Goal: Task Accomplishment & Management: Use online tool/utility

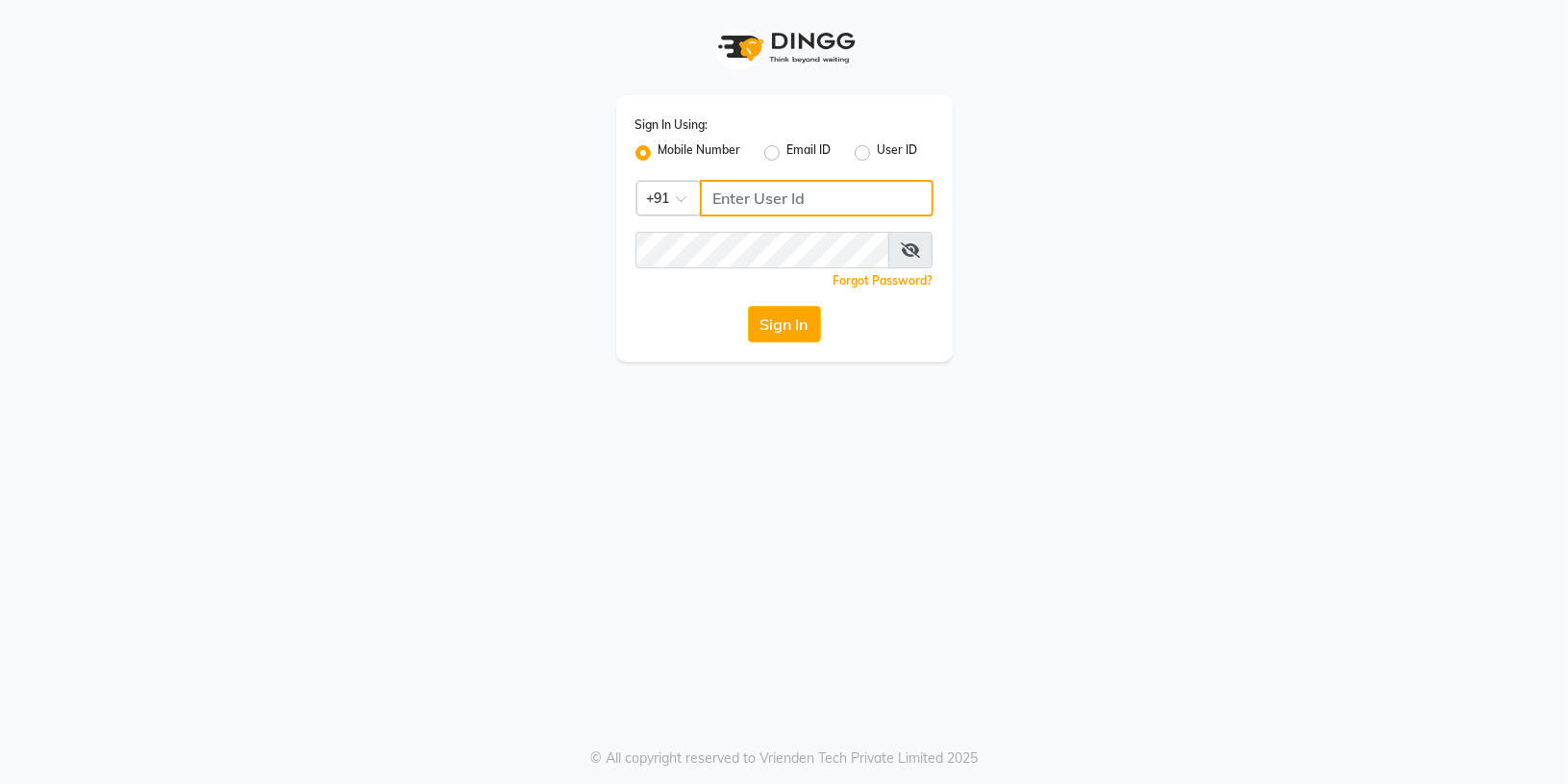
type input "8283091462"
click at [810, 332] on button "Sign In" at bounding box center [785, 324] width 73 height 36
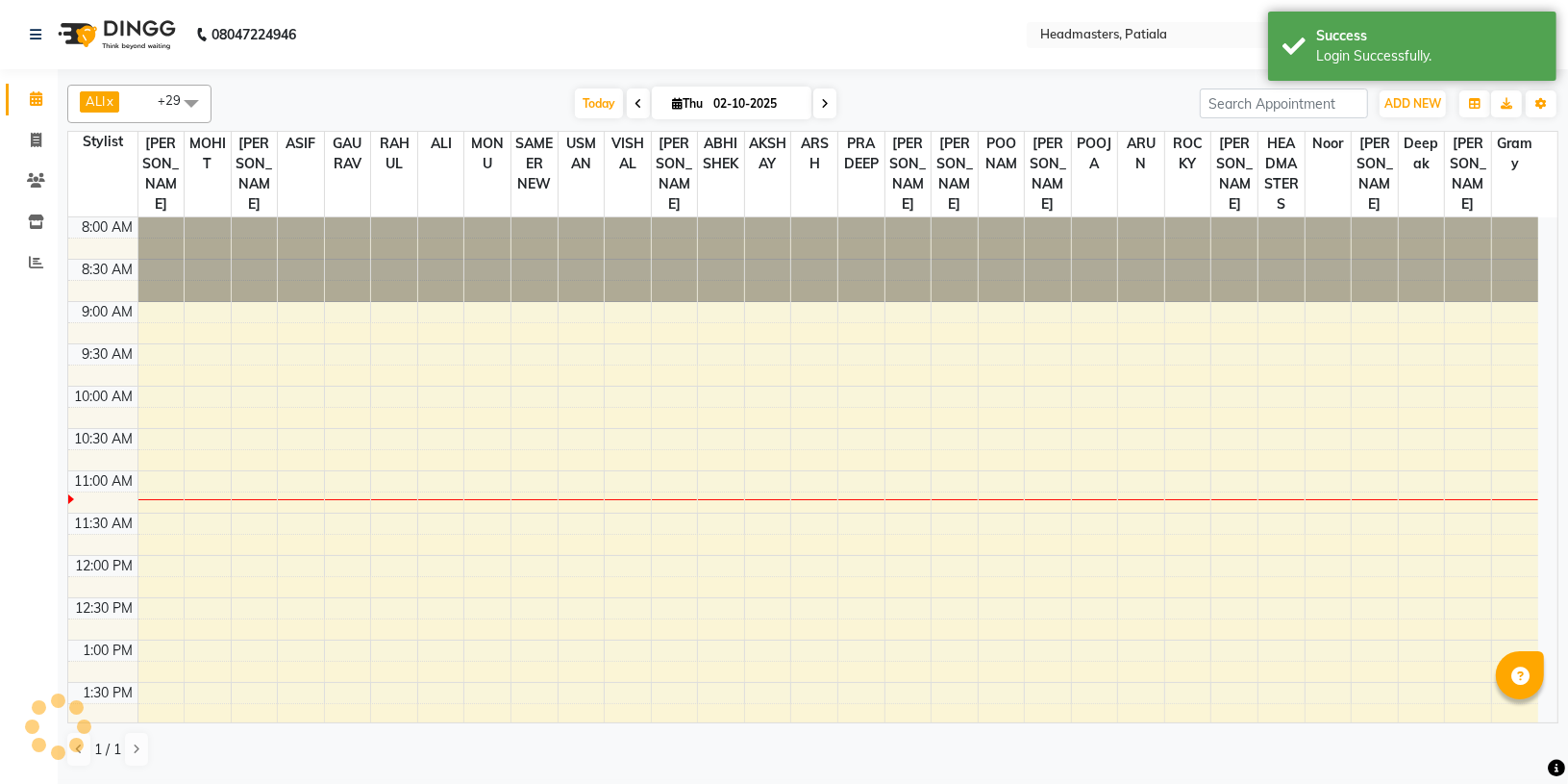
select select "en"
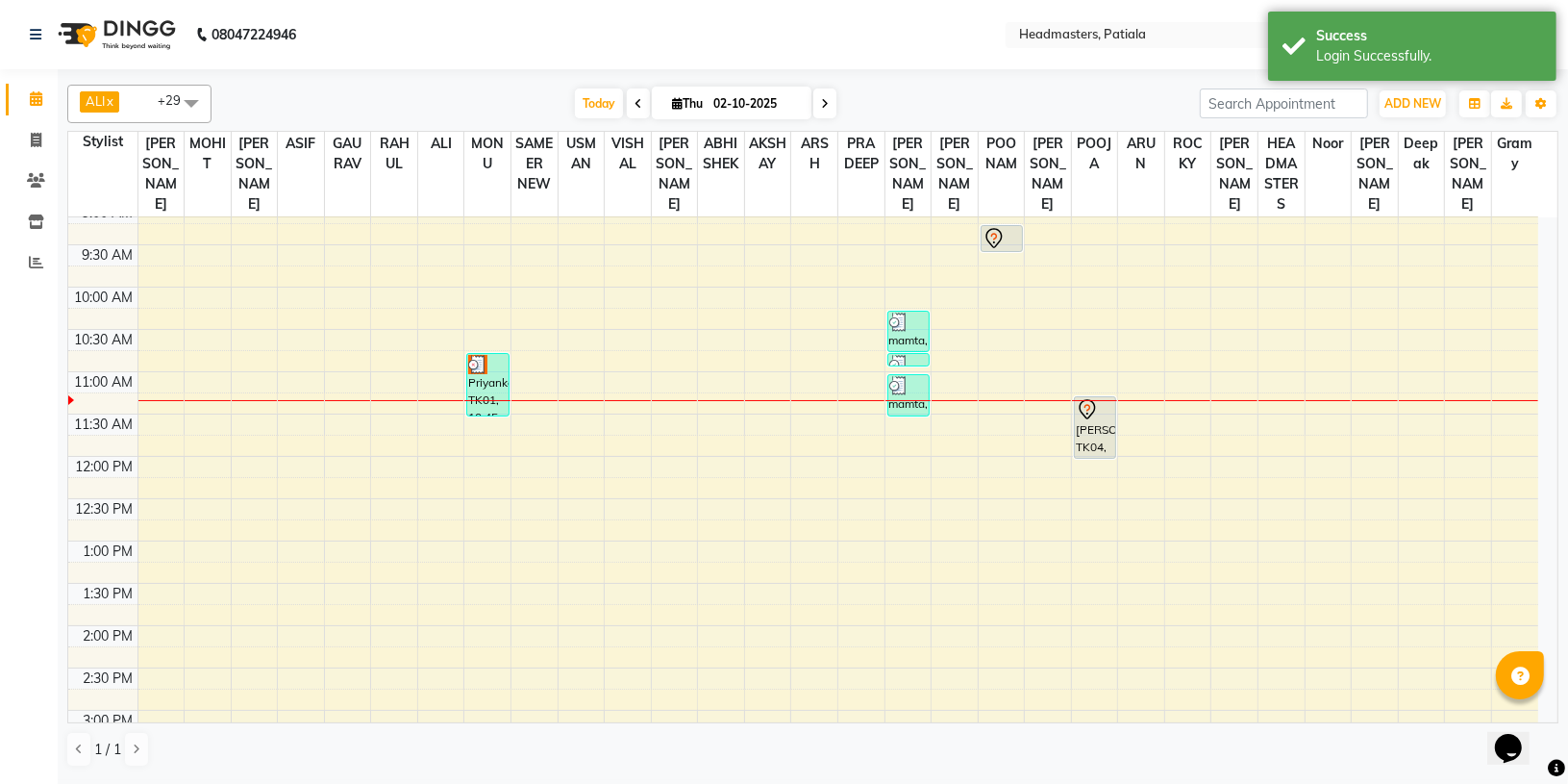
scroll to position [92, 0]
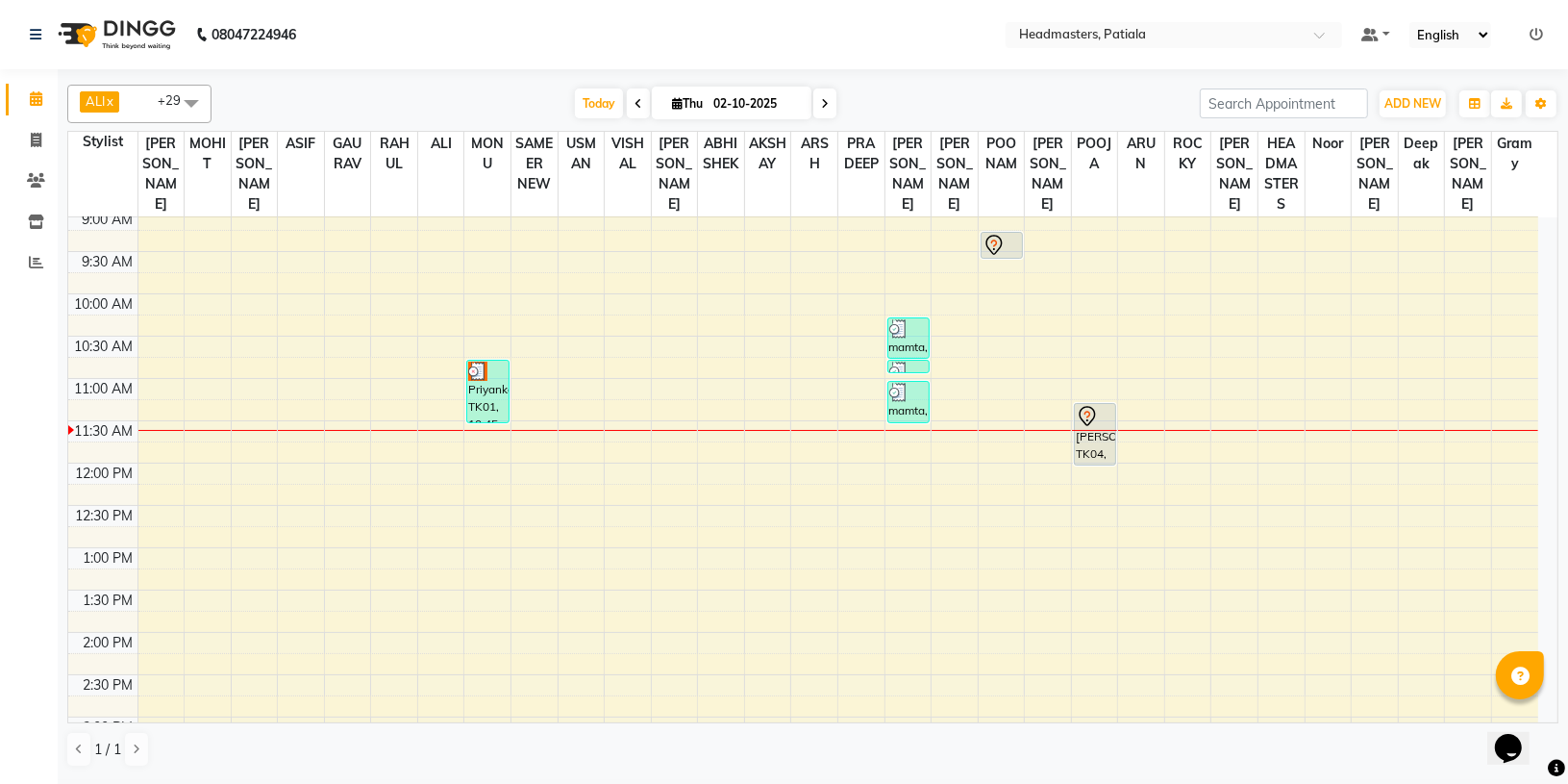
click at [627, 107] on span at bounding box center [637, 103] width 23 height 30
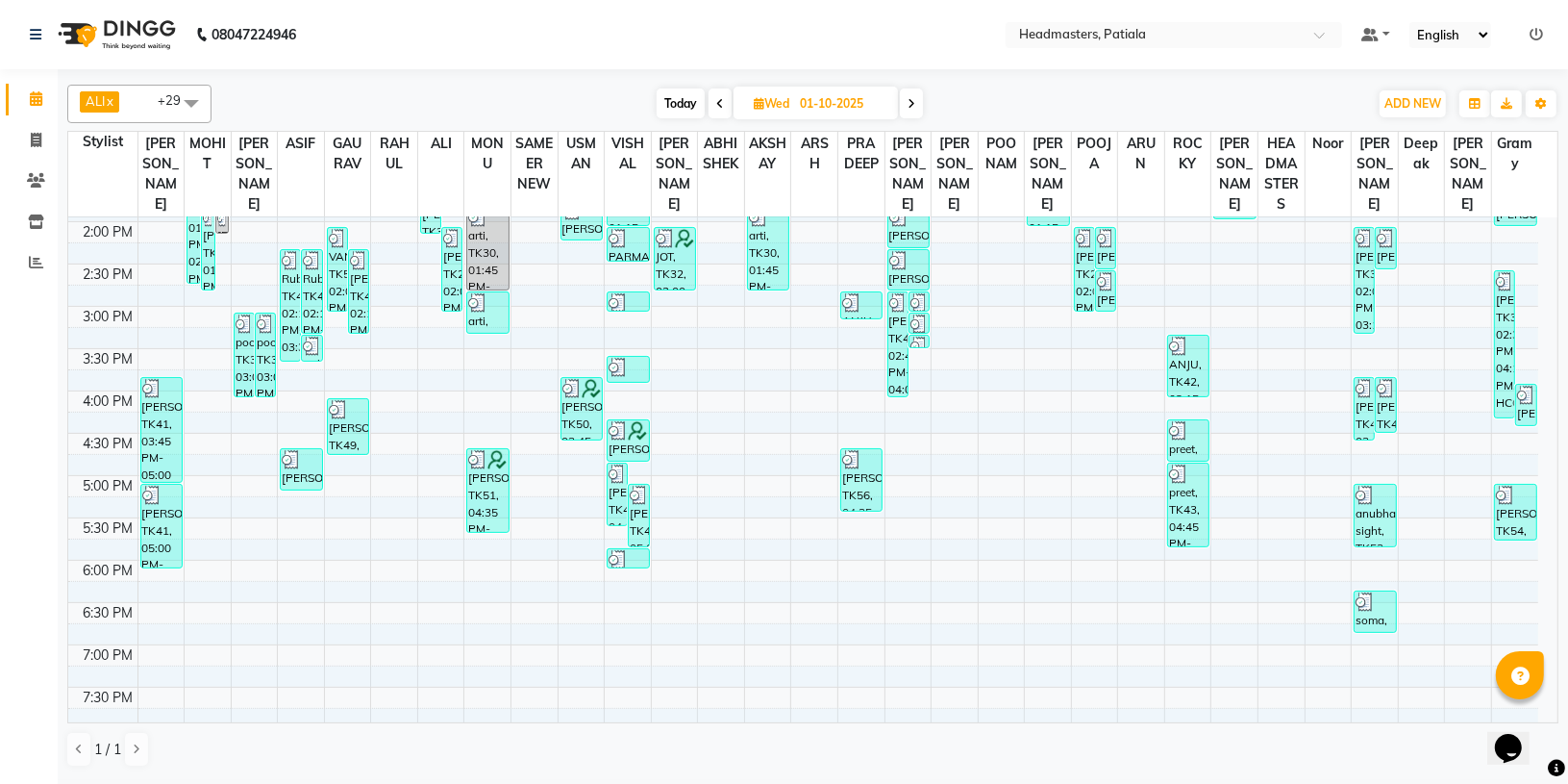
scroll to position [482, 0]
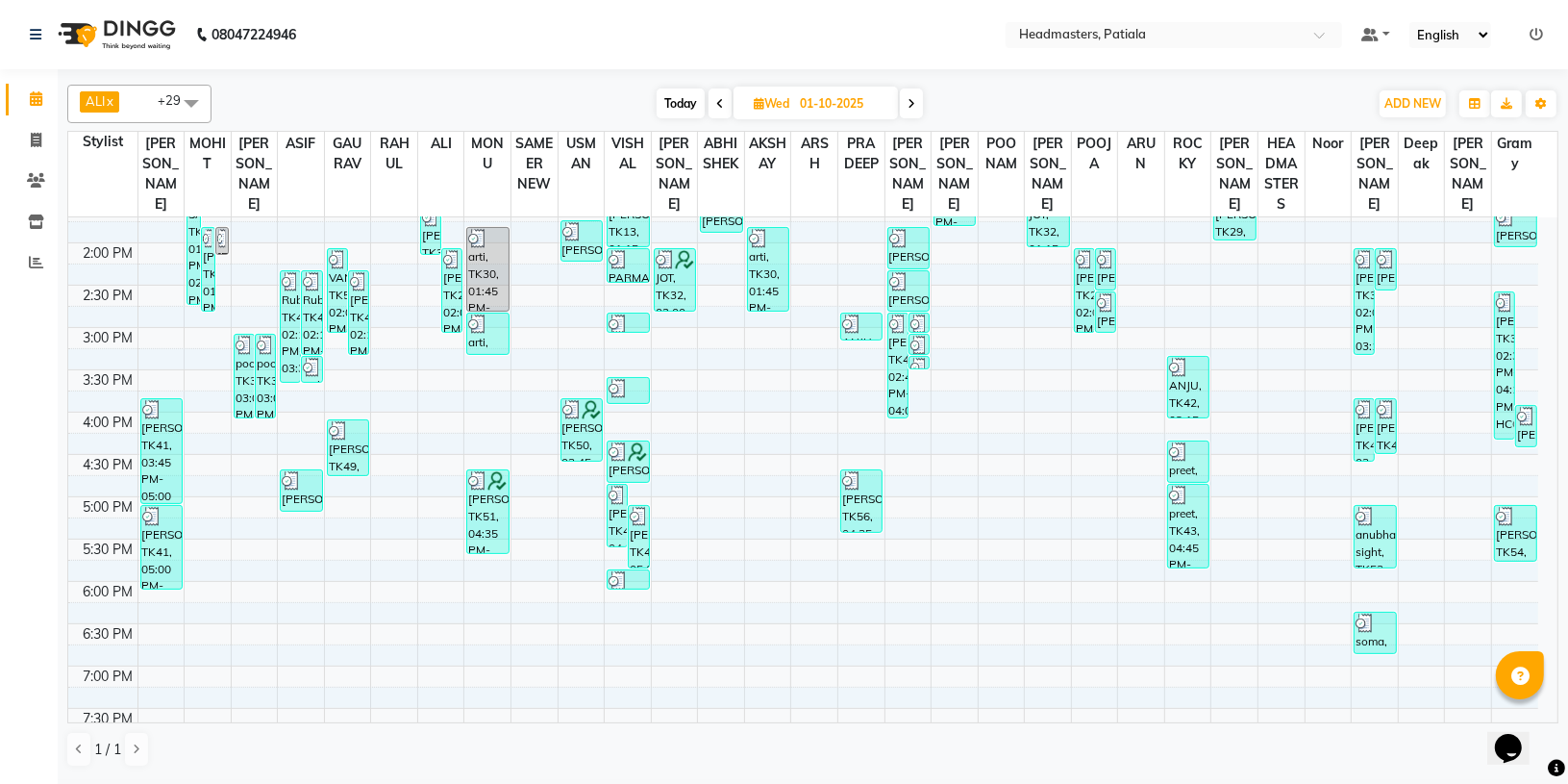
click at [919, 102] on span at bounding box center [911, 103] width 23 height 30
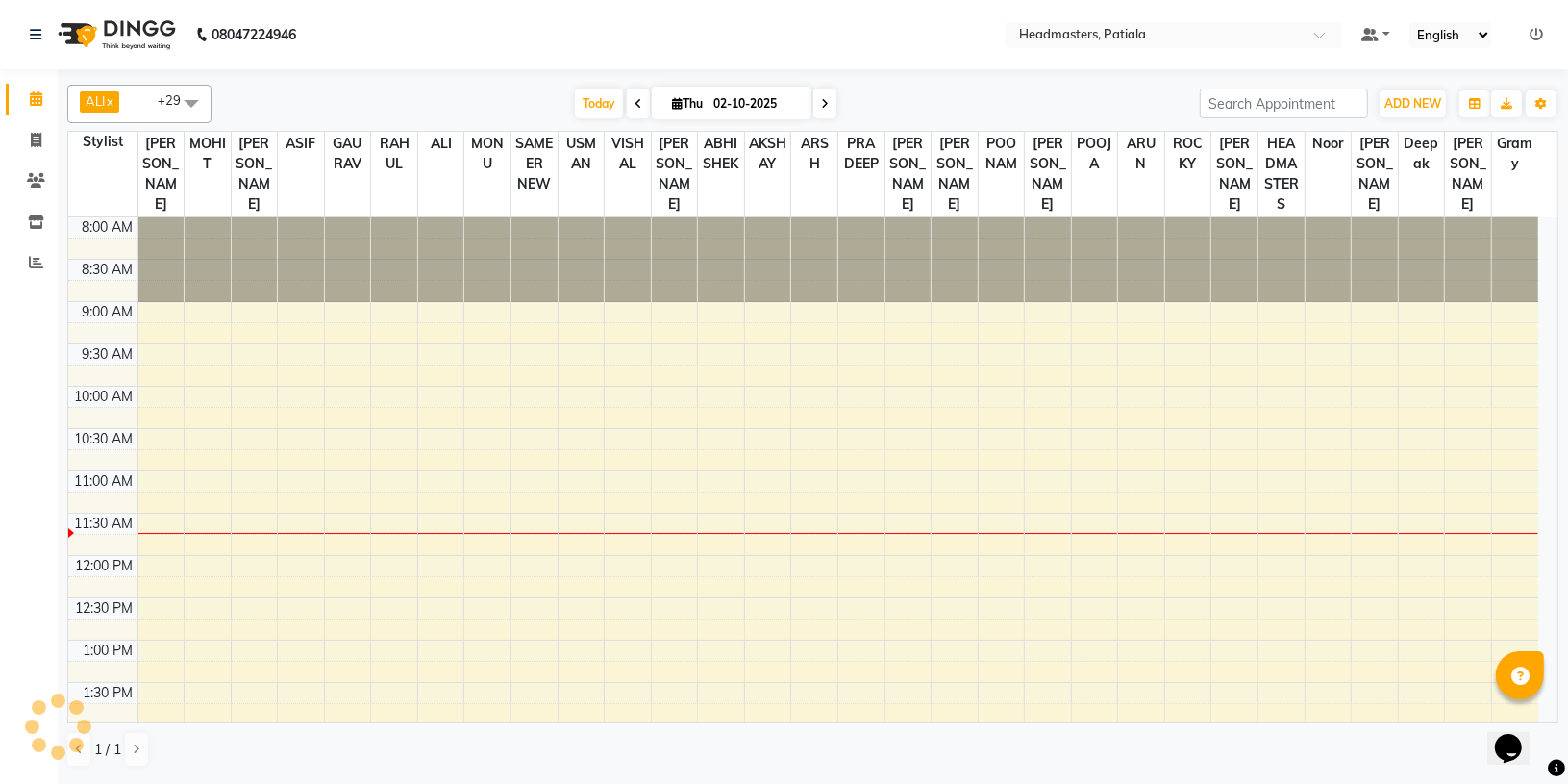
scroll to position [257, 0]
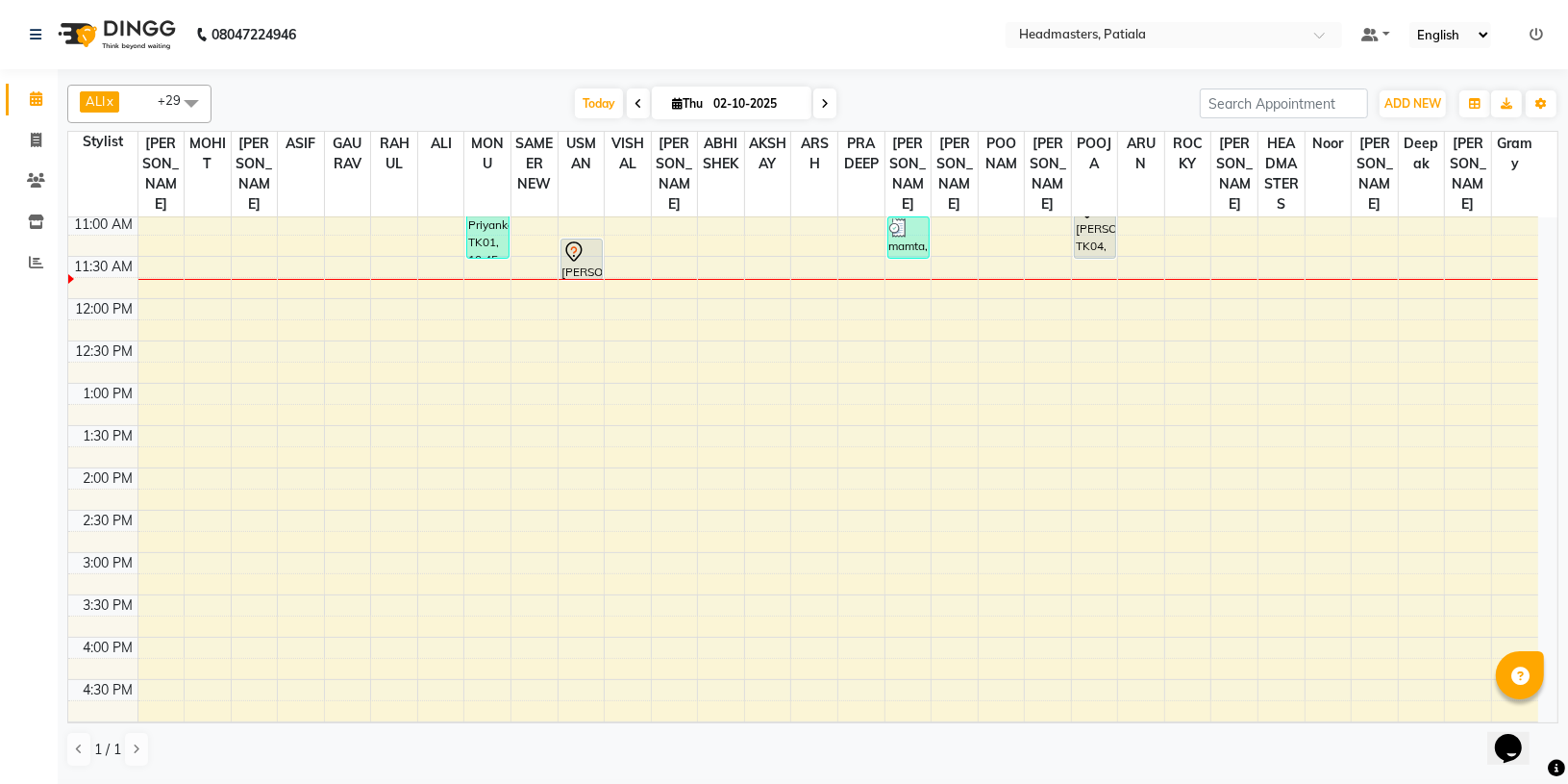
click at [627, 108] on span at bounding box center [637, 103] width 23 height 30
type input "01-10-2025"
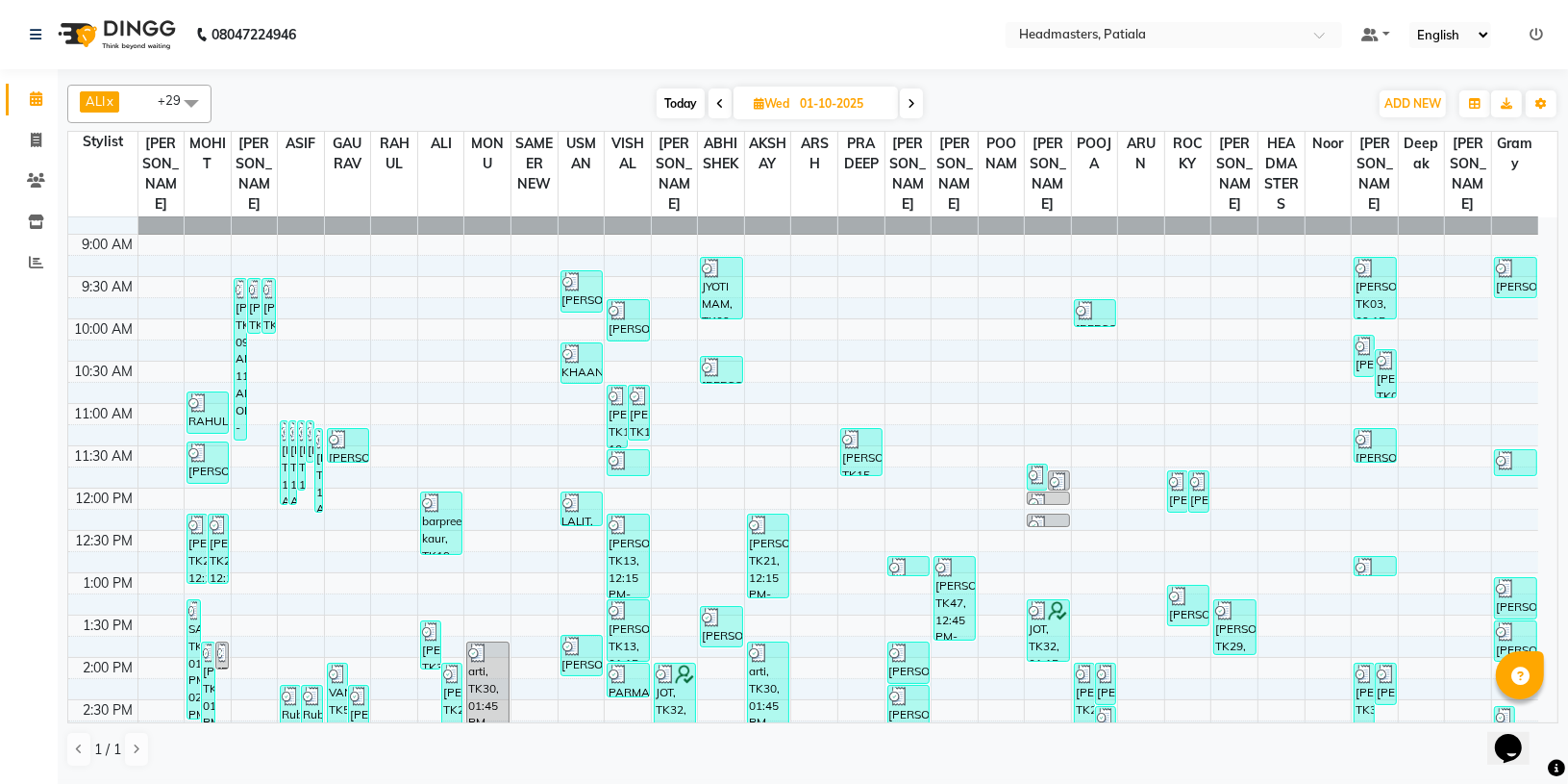
scroll to position [0, 0]
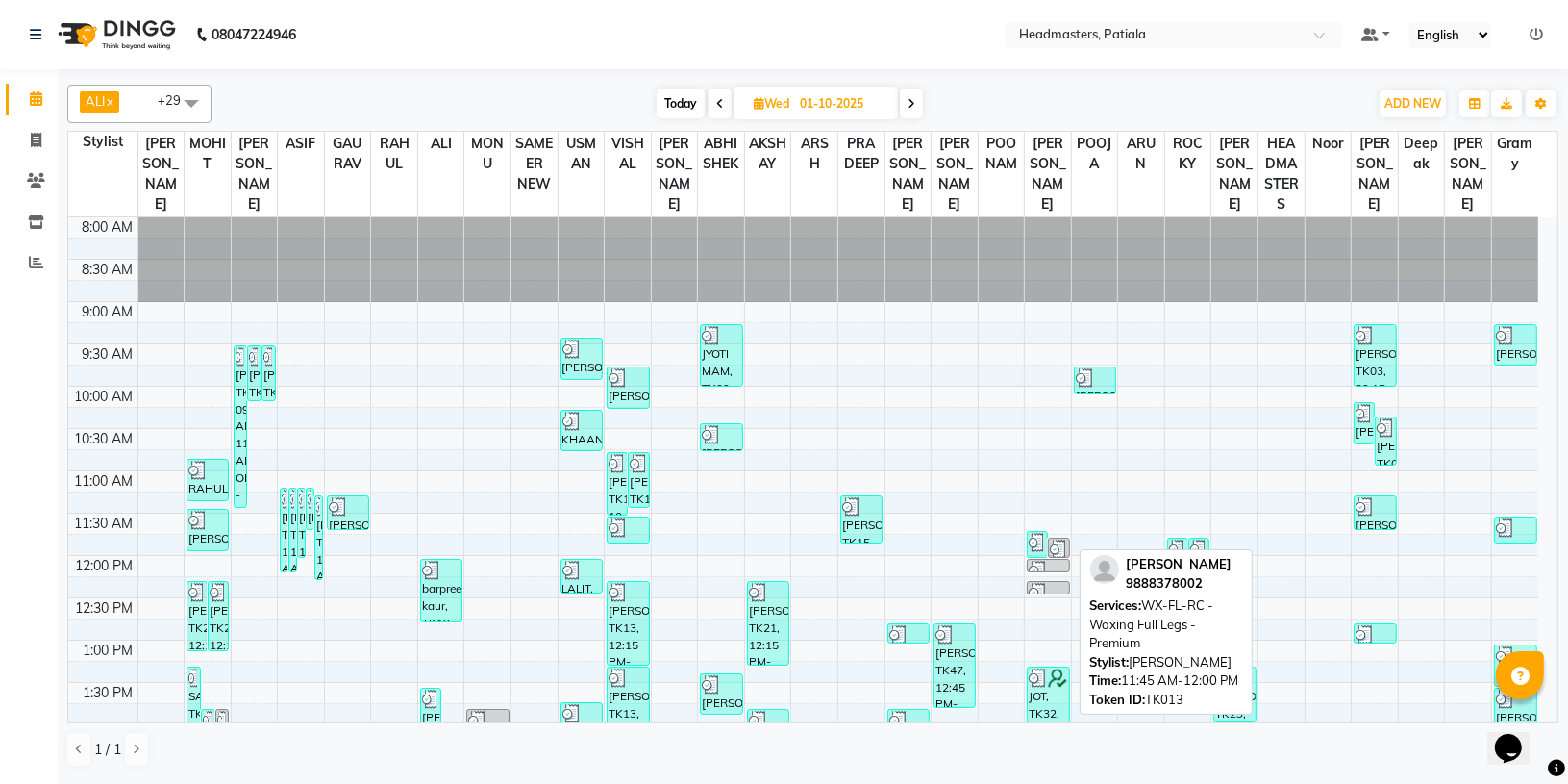
click at [1049, 555] on div "[PERSON_NAME], TK13, 11:45 AM-12:00 PM, WX-FL-RC - Waxing Full Legs -Premium" at bounding box center [1058, 547] width 20 height 19
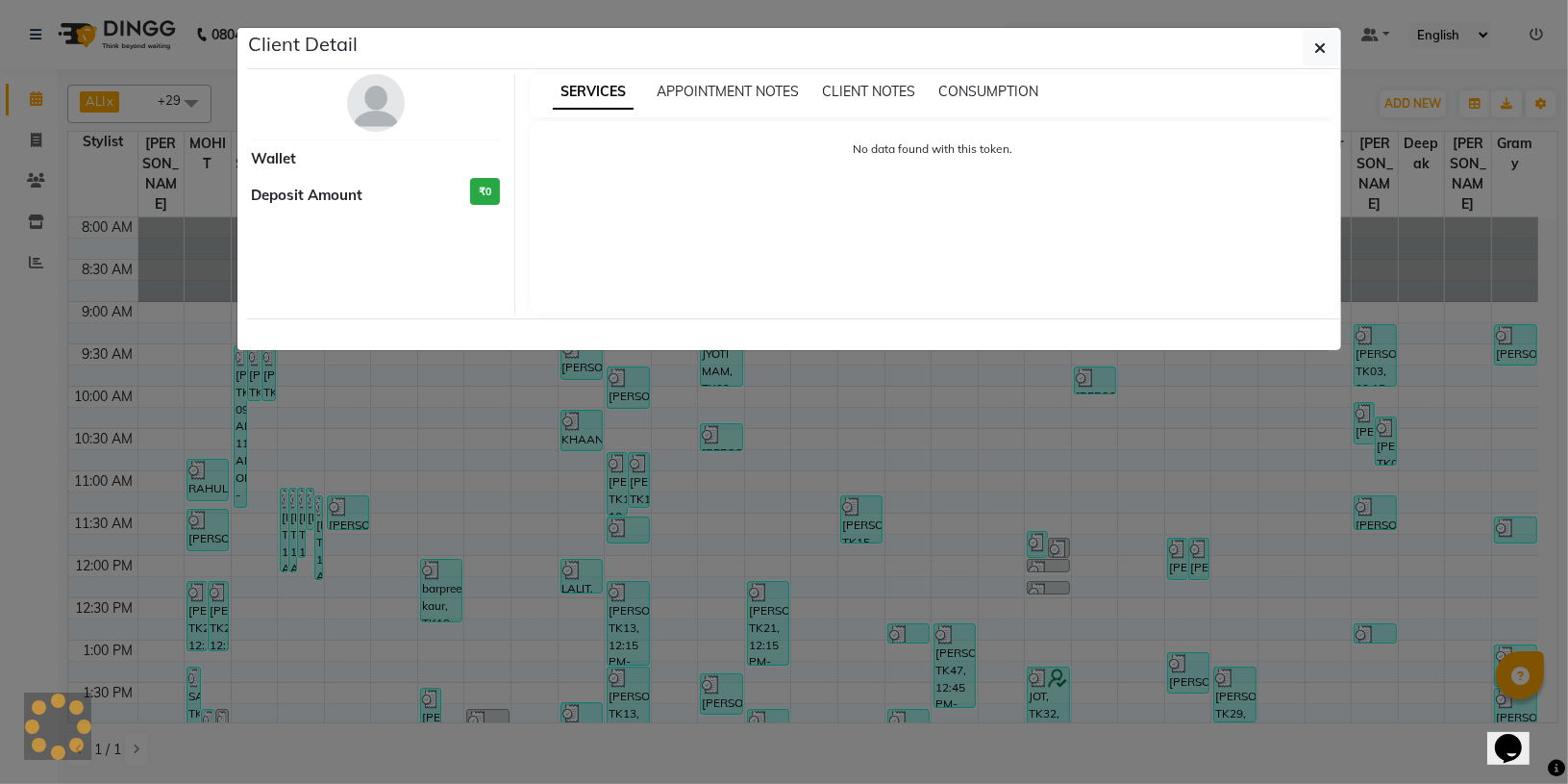
select select "3"
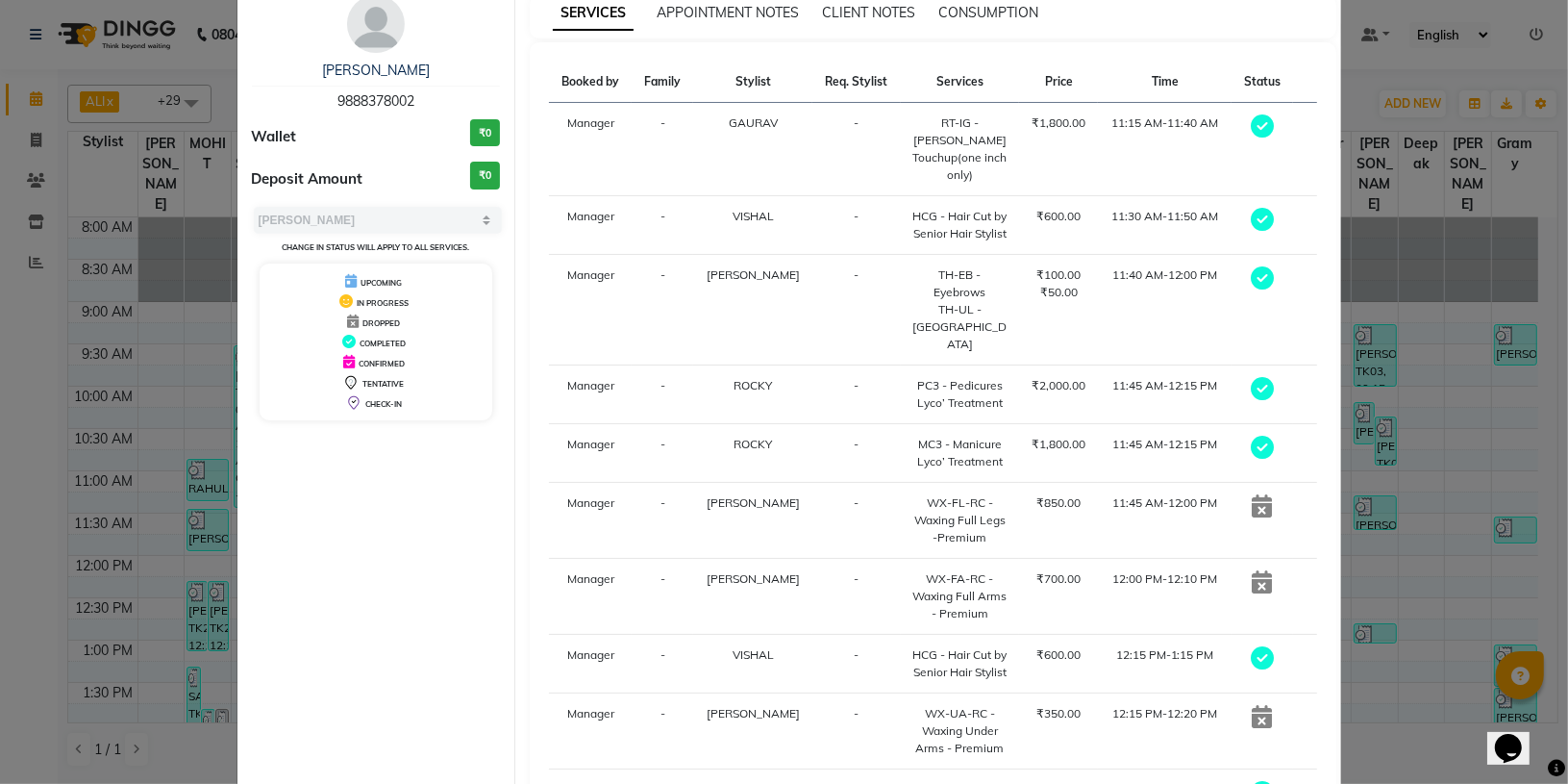
scroll to position [6, 0]
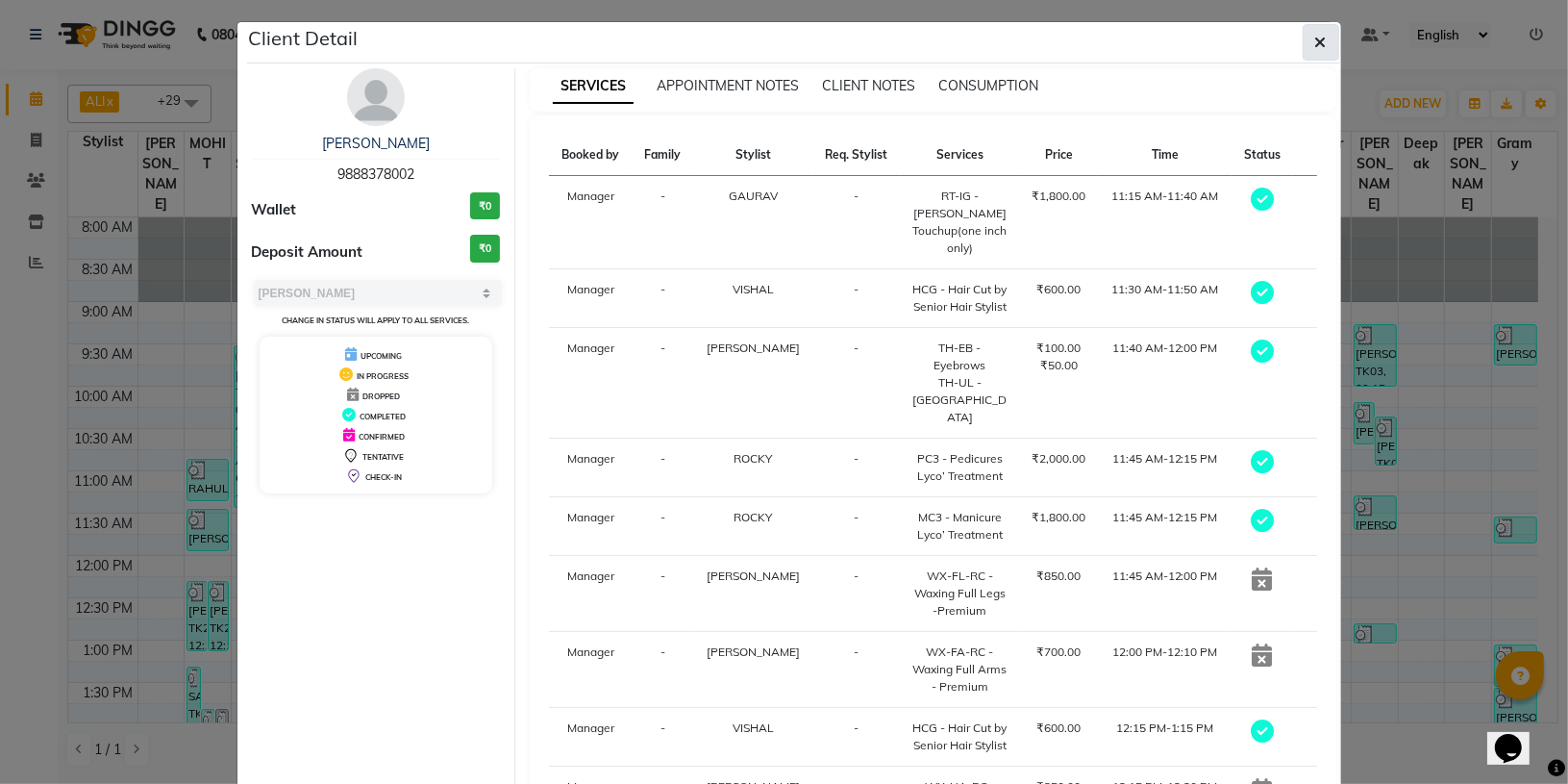
click at [1319, 39] on button "button" at bounding box center [1321, 41] width 36 height 36
